Goal: Transaction & Acquisition: Purchase product/service

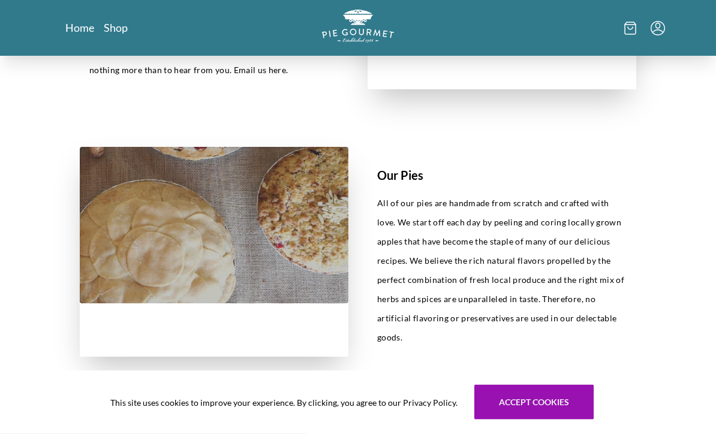
scroll to position [486, 0]
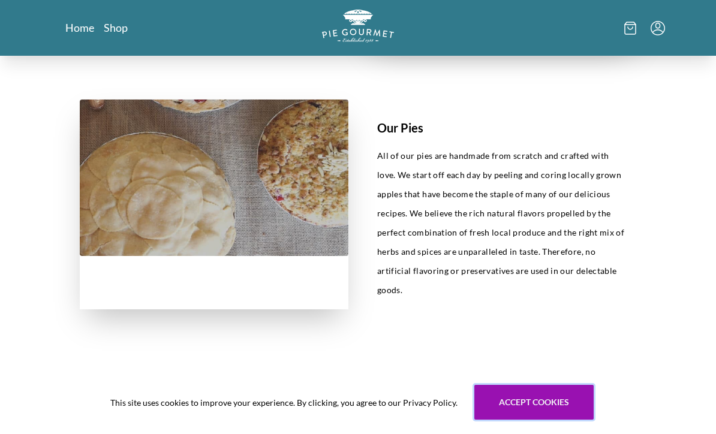
click at [518, 420] on button "Accept cookies" at bounding box center [534, 402] width 119 height 35
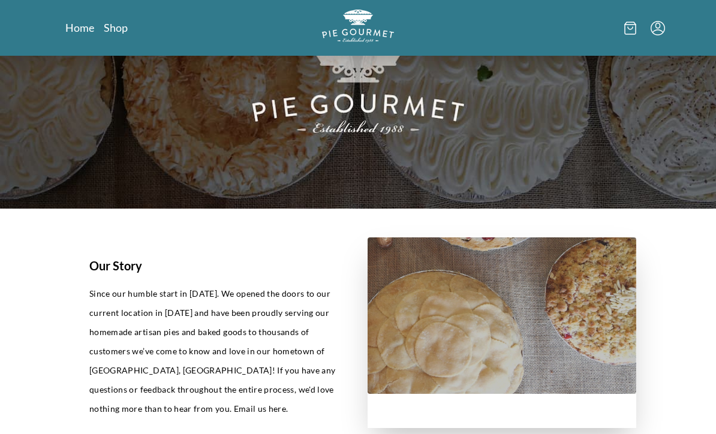
scroll to position [0, 0]
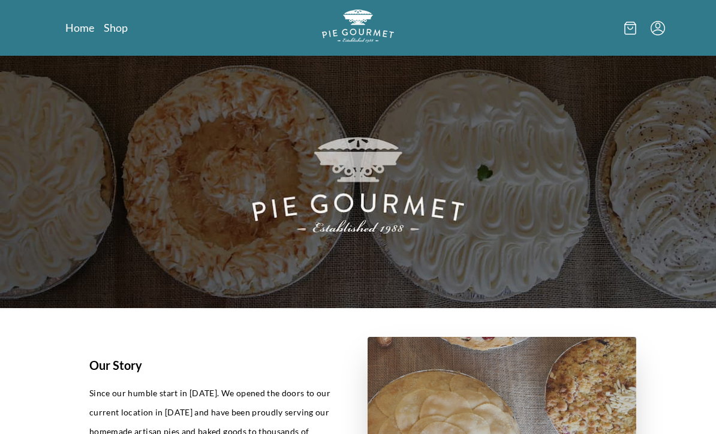
click at [124, 26] on link "Shop" at bounding box center [116, 27] width 24 height 14
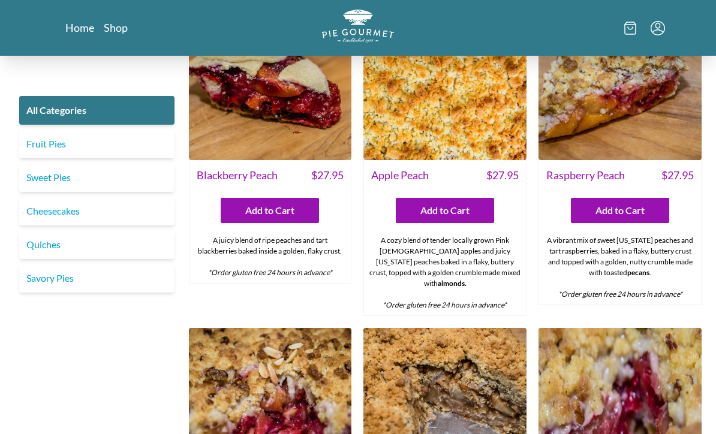
scroll to position [3221, 0]
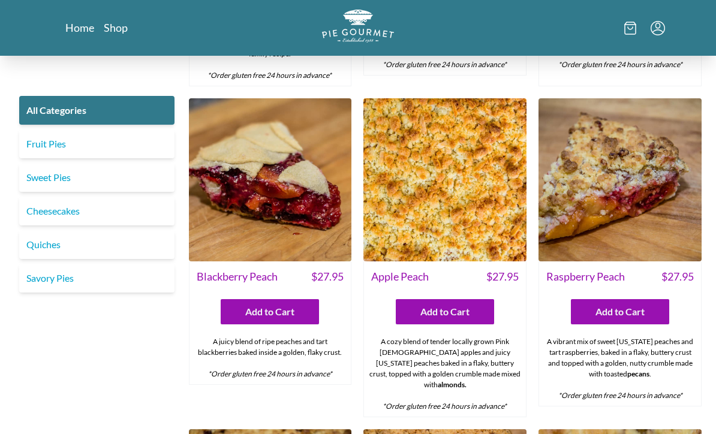
click at [128, 247] on link "Quiches" at bounding box center [96, 244] width 155 height 29
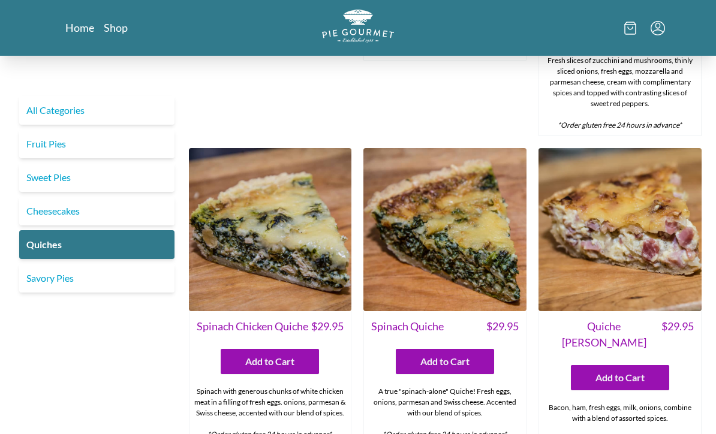
scroll to position [269, 0]
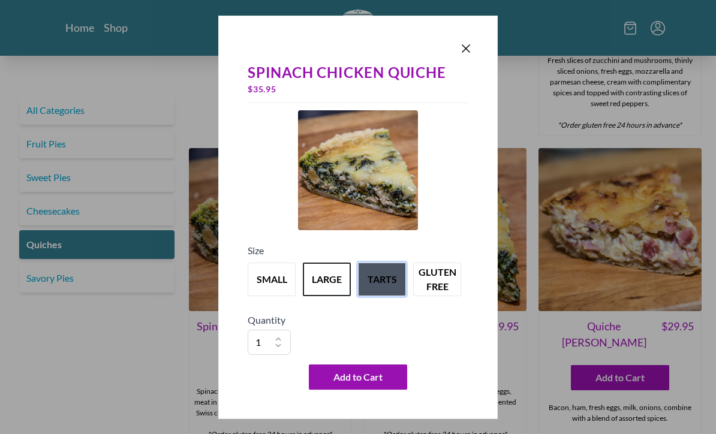
click at [380, 296] on button "tarts" at bounding box center [382, 280] width 48 height 34
click at [281, 355] on select "1 2 3 4 5 6 7 8 9 10" at bounding box center [269, 342] width 43 height 25
select select "4"
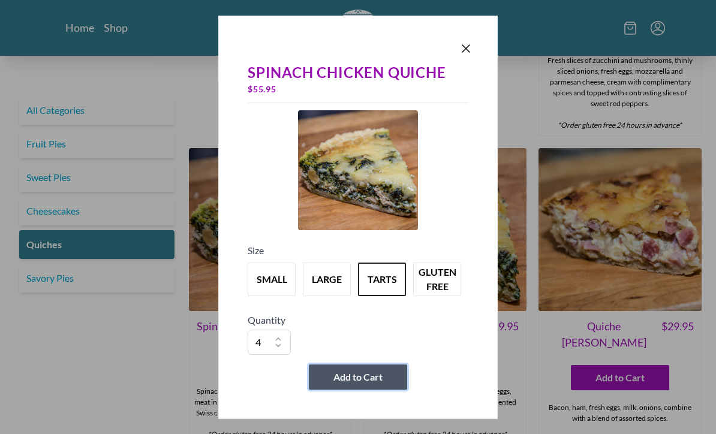
click at [379, 390] on button "Add to Cart" at bounding box center [358, 377] width 98 height 25
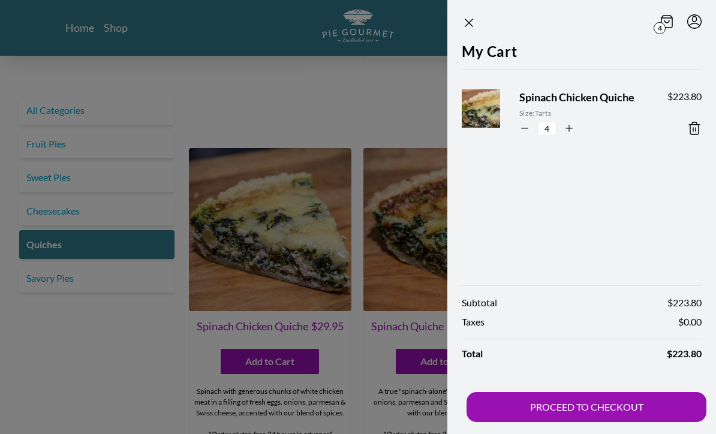
click at [695, 124] on icon at bounding box center [695, 128] width 14 height 14
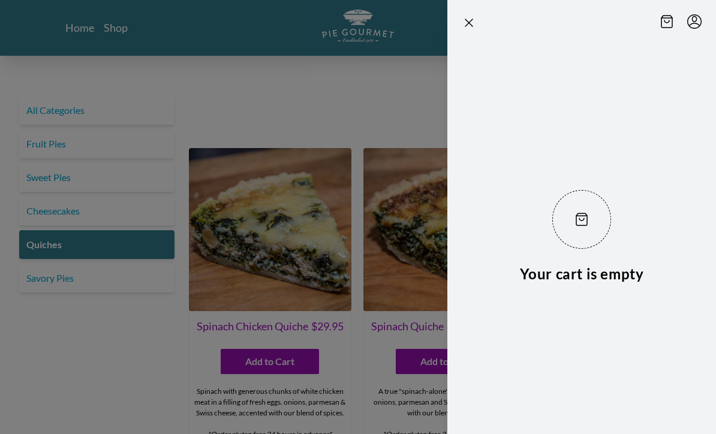
click at [353, 357] on div at bounding box center [358, 217] width 716 height 434
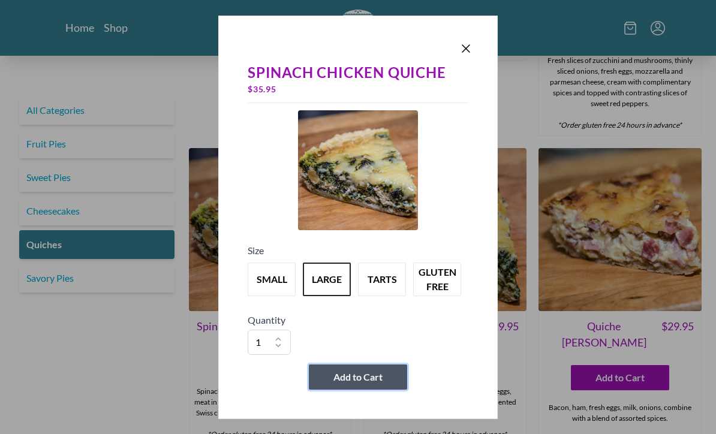
click at [353, 385] on span "Add to Cart" at bounding box center [358, 377] width 49 height 14
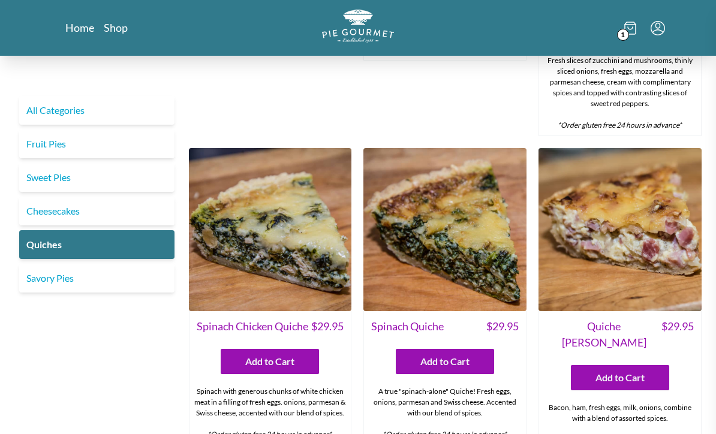
click at [371, 323] on div at bounding box center [358, 217] width 716 height 434
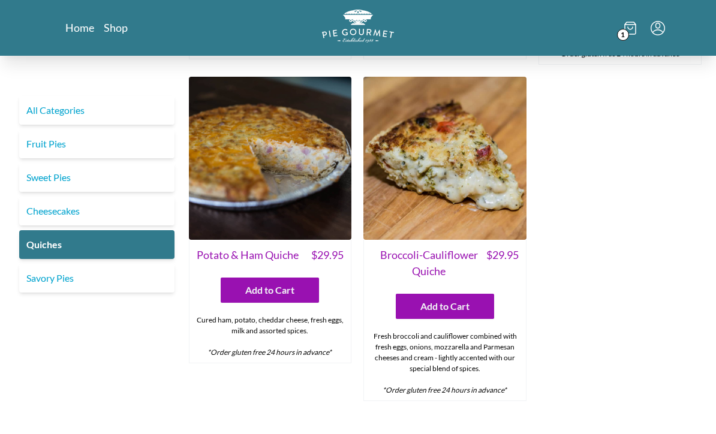
scroll to position [655, 0]
click at [119, 175] on link "Sweet Pies" at bounding box center [96, 177] width 155 height 29
